Goal: Book appointment/travel/reservation

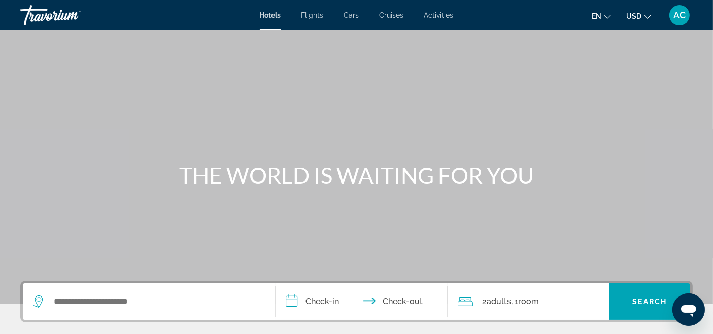
click at [434, 15] on span "Activities" at bounding box center [438, 15] width 29 height 8
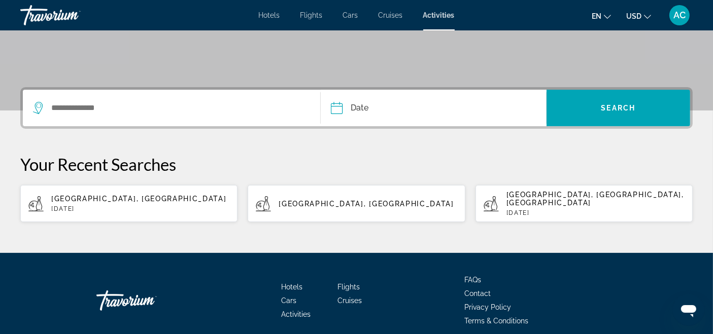
scroll to position [115, 0]
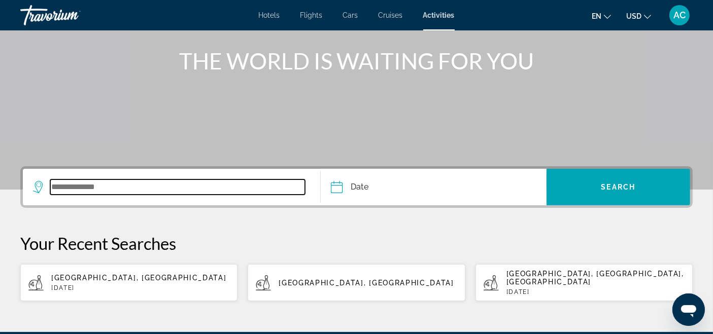
click at [191, 187] on input "Search widget" at bounding box center [177, 187] width 255 height 15
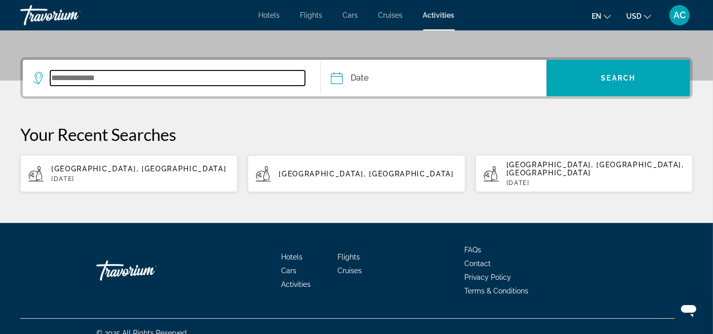
scroll to position [227, 0]
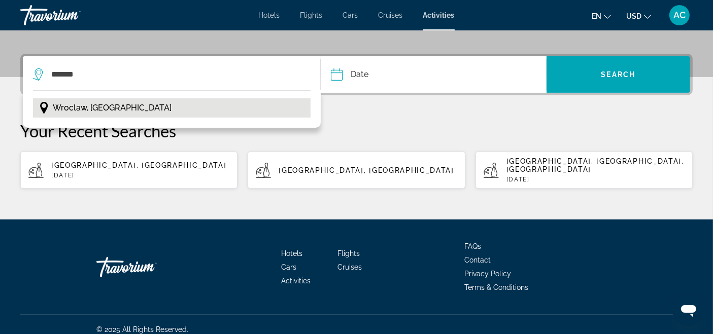
click at [104, 108] on span "Wroclaw, [GEOGRAPHIC_DATA]" at bounding box center [112, 108] width 119 height 14
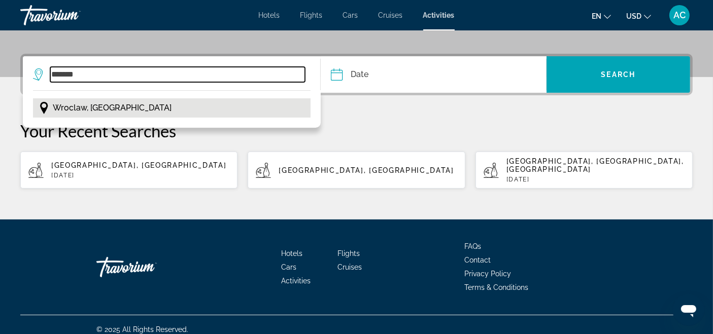
type input "**********"
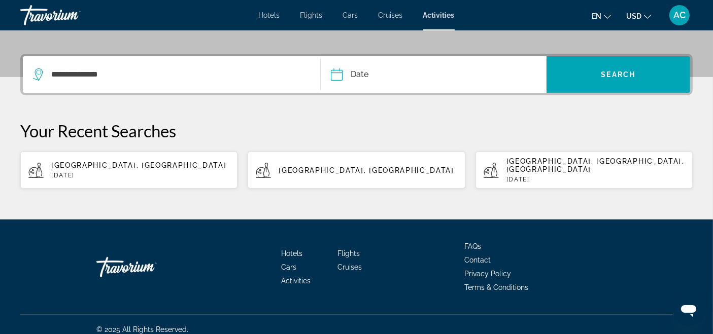
click at [477, 72] on button "Date Sep *** *** *** *** *** *** *** *** *** *** *** *** 2025 **** **** **** **…" at bounding box center [438, 74] width 215 height 37
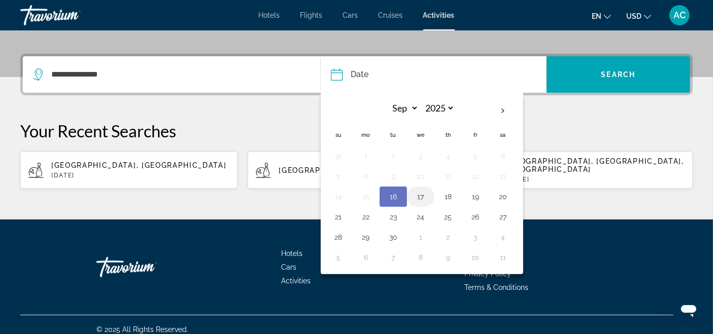
click at [422, 195] on button "17" at bounding box center [420, 197] width 16 height 14
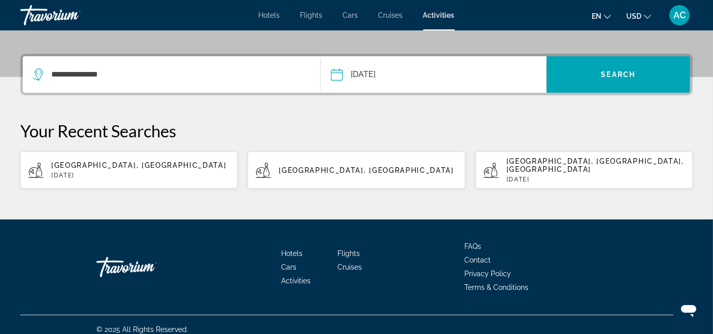
click at [440, 80] on button "**********" at bounding box center [438, 74] width 215 height 37
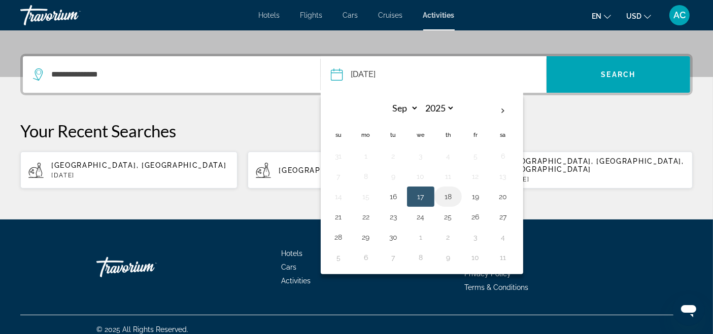
click at [447, 196] on button "18" at bounding box center [448, 197] width 16 height 14
type input "**********"
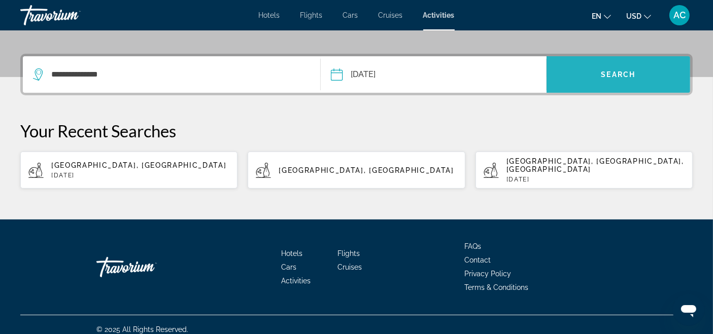
click at [654, 69] on span "Search widget" at bounding box center [618, 74] width 144 height 24
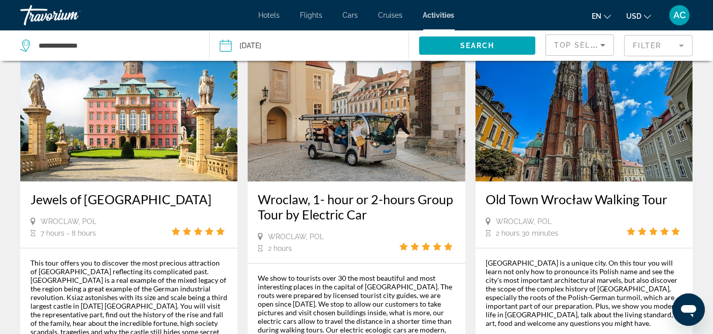
scroll to position [56, 0]
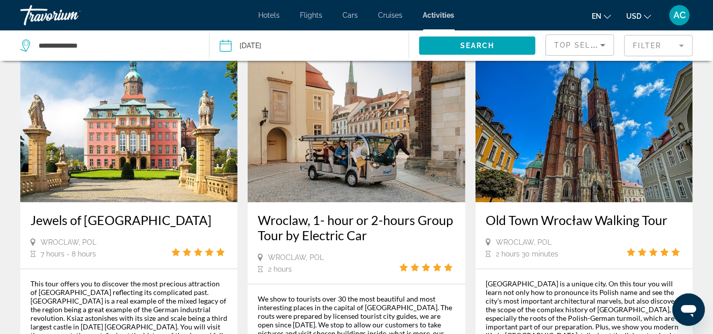
click at [524, 149] on img "Main content" at bounding box center [583, 121] width 217 height 162
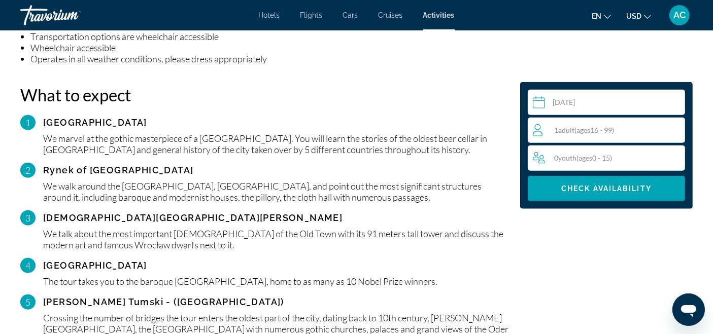
scroll to position [1409, 0]
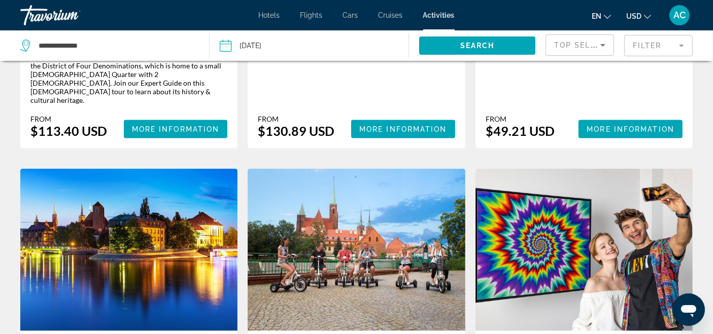
scroll to position [1691, 0]
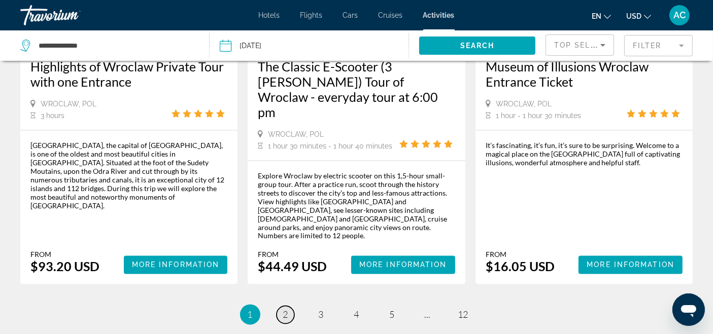
click at [284, 309] on span "2" at bounding box center [285, 314] width 5 height 11
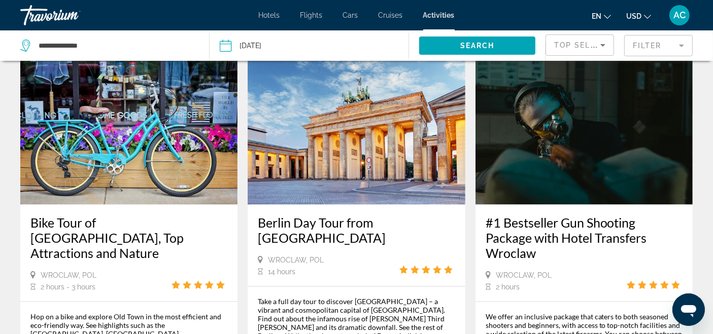
scroll to position [1691, 0]
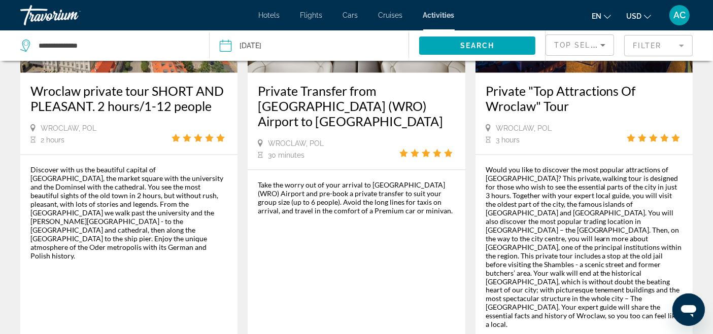
scroll to position [1747, 0]
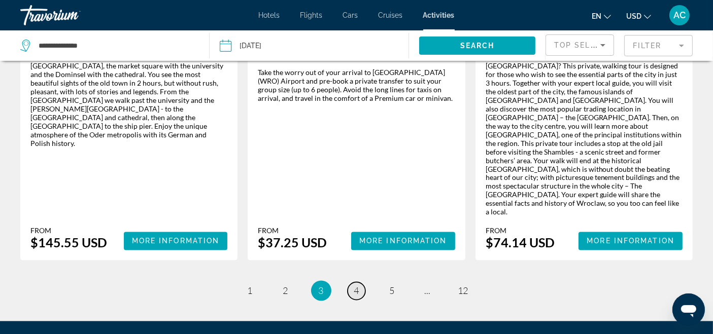
click at [351, 283] on link "page 4" at bounding box center [356, 292] width 18 height 18
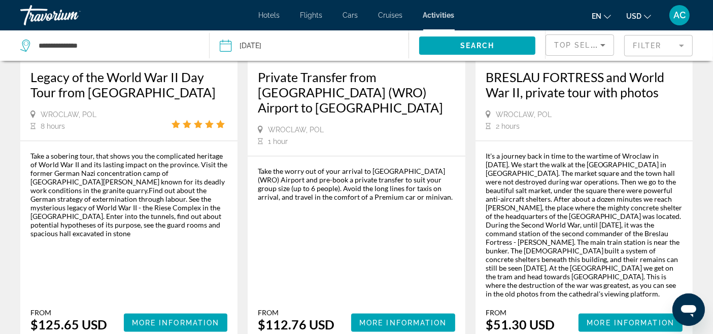
scroll to position [1578, 0]
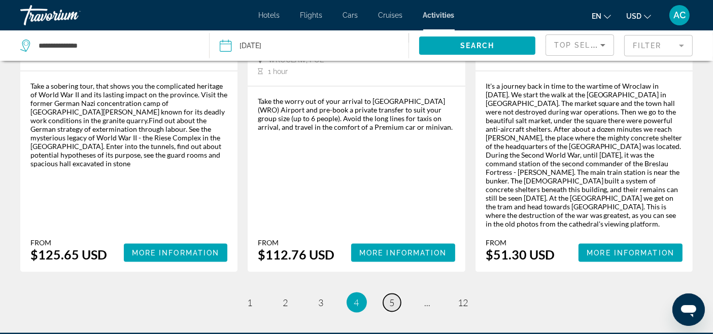
click at [393, 297] on span "5" at bounding box center [392, 302] width 5 height 11
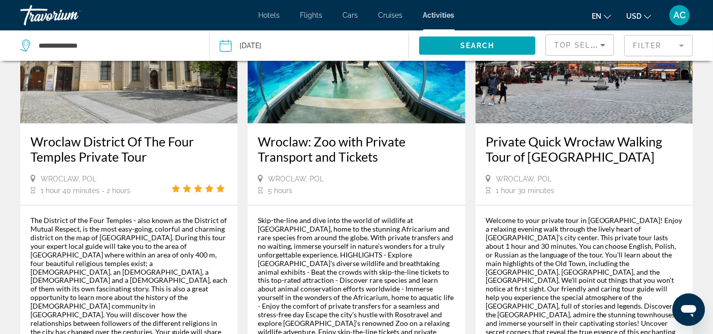
scroll to position [1754, 0]
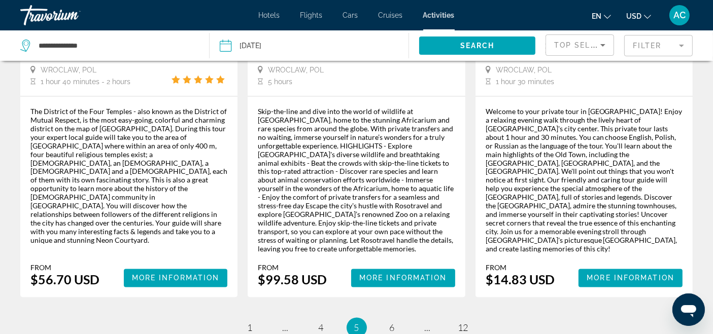
click at [380, 318] on ul "5 / 12 page 1 page ... page 4 You're on page 5 page 6 page ... page 12" at bounding box center [356, 328] width 672 height 20
click at [394, 323] on span "6" at bounding box center [392, 328] width 5 height 11
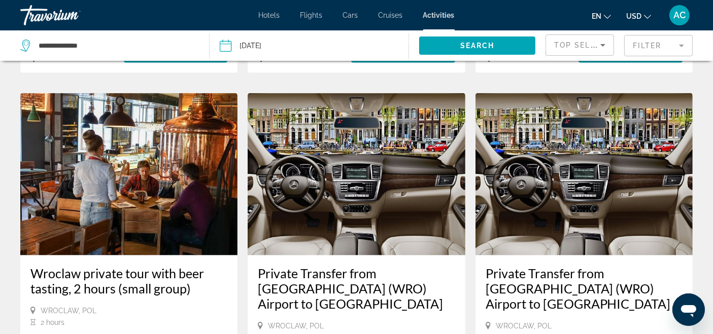
scroll to position [1634, 0]
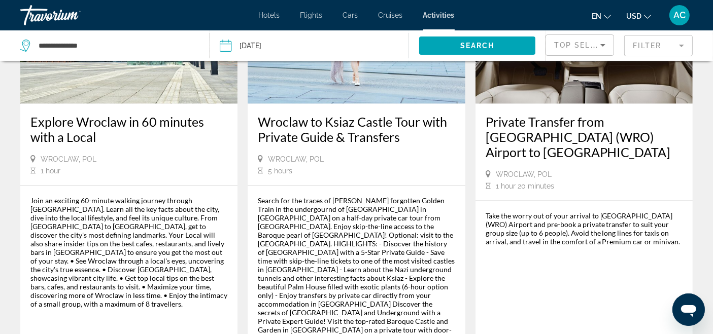
scroll to position [1634, 0]
